Goal: Transaction & Acquisition: Purchase product/service

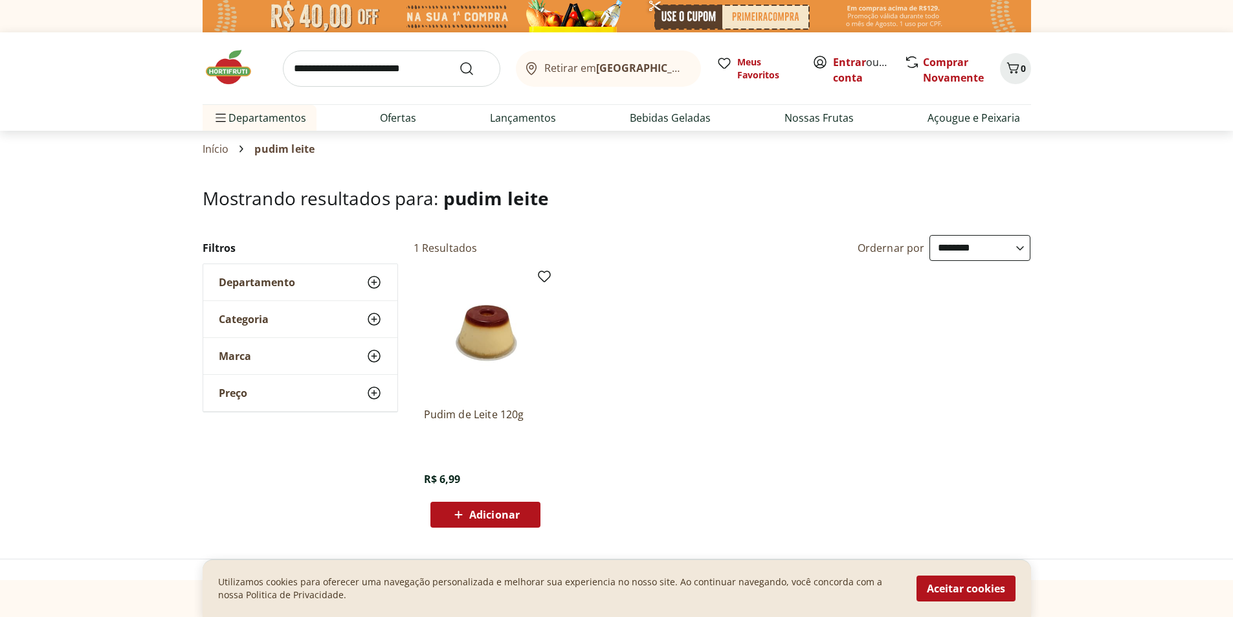
select select "**********"
click at [234, 74] on img at bounding box center [235, 67] width 65 height 39
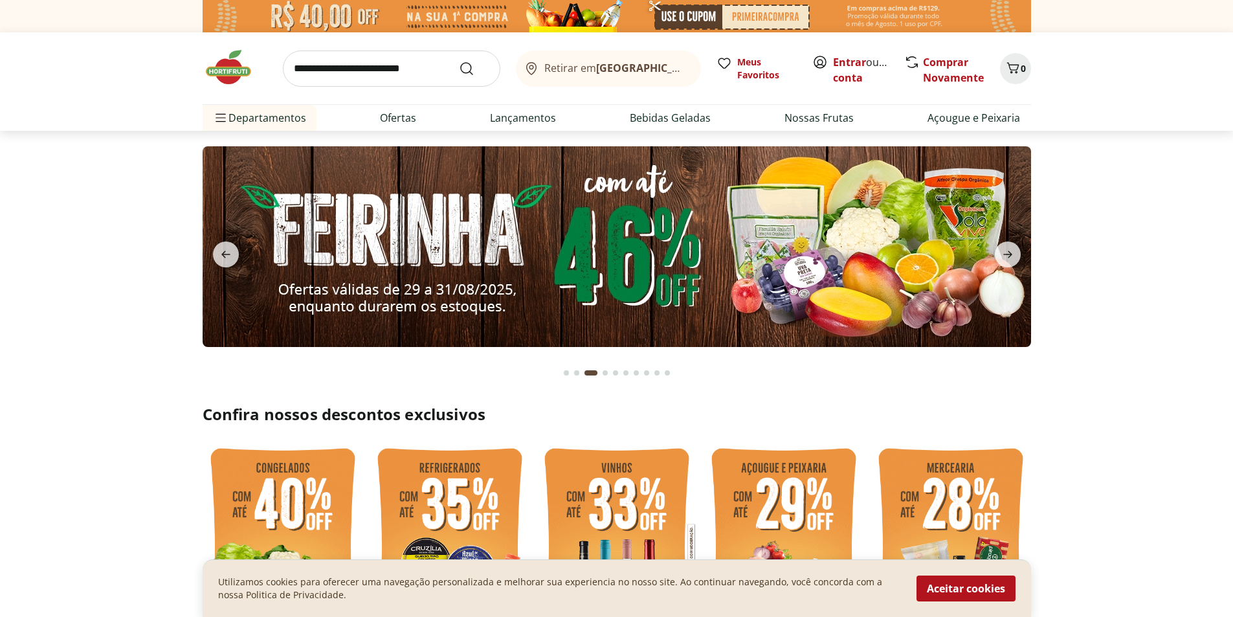
click at [225, 261] on icon "previous" at bounding box center [226, 255] width 16 height 16
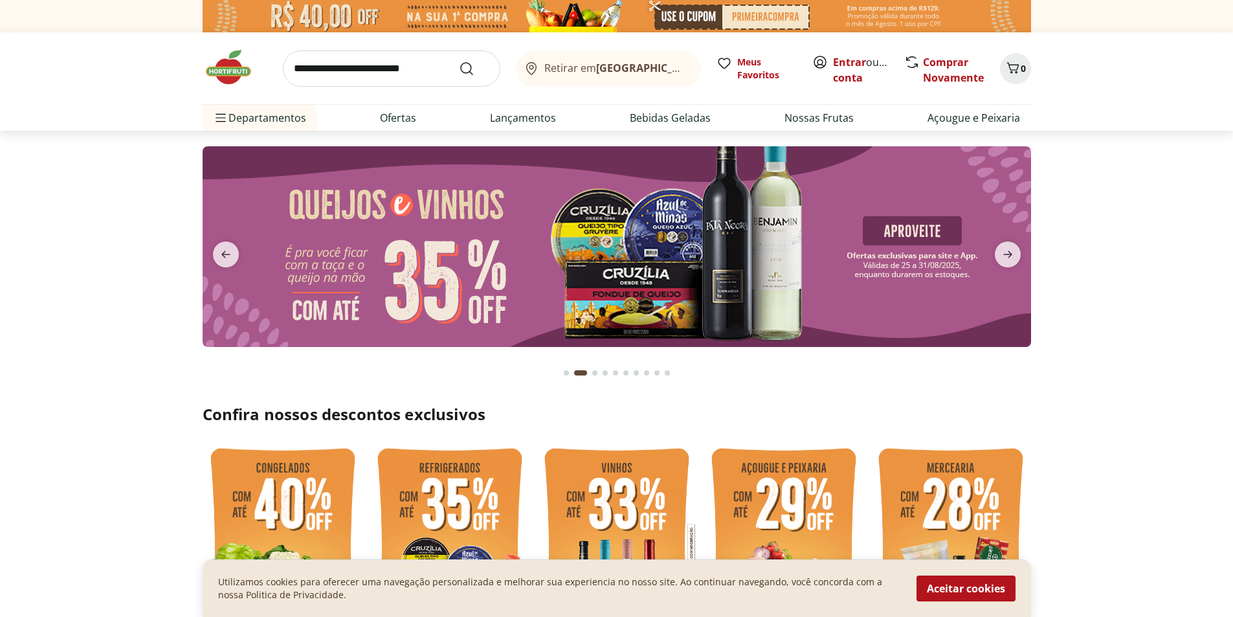
click at [225, 261] on icon "previous" at bounding box center [226, 255] width 16 height 16
